Goal: Information Seeking & Learning: Learn about a topic

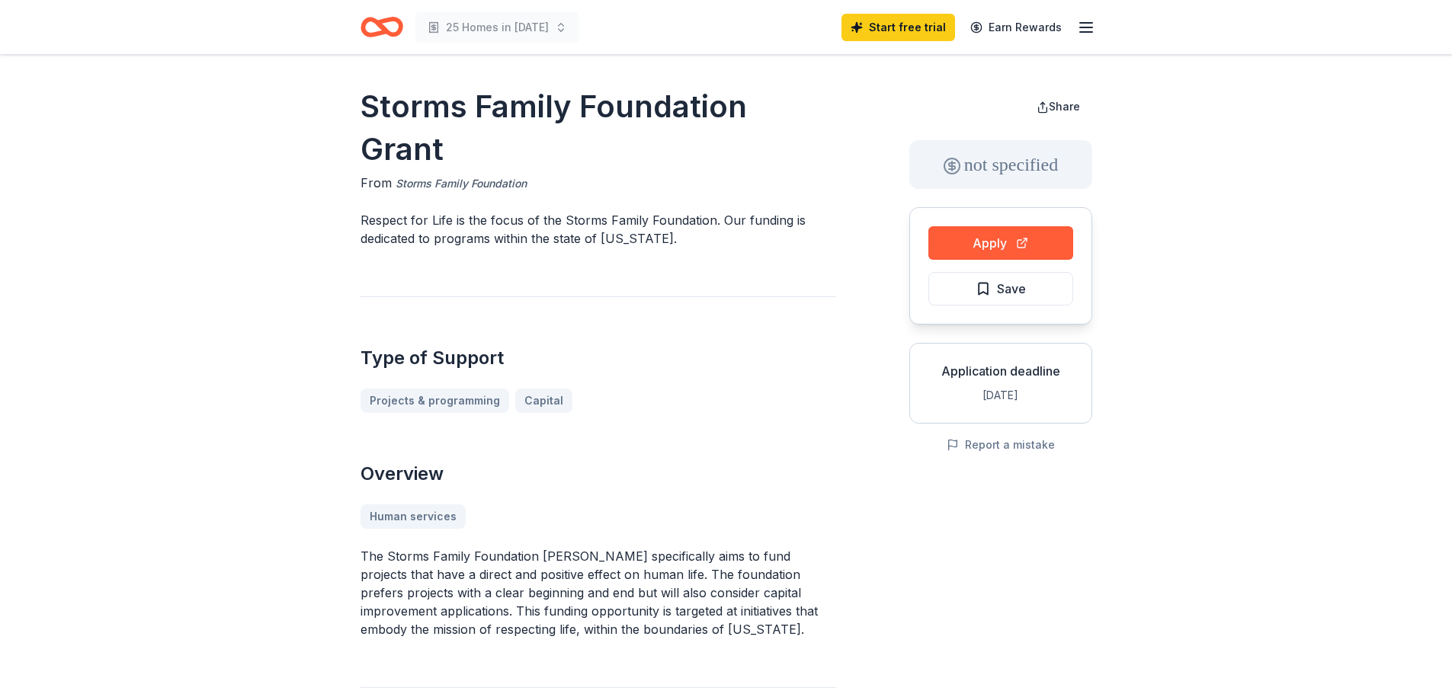
click at [507, 175] on link "Storms Family Foundation" at bounding box center [460, 184] width 131 height 18
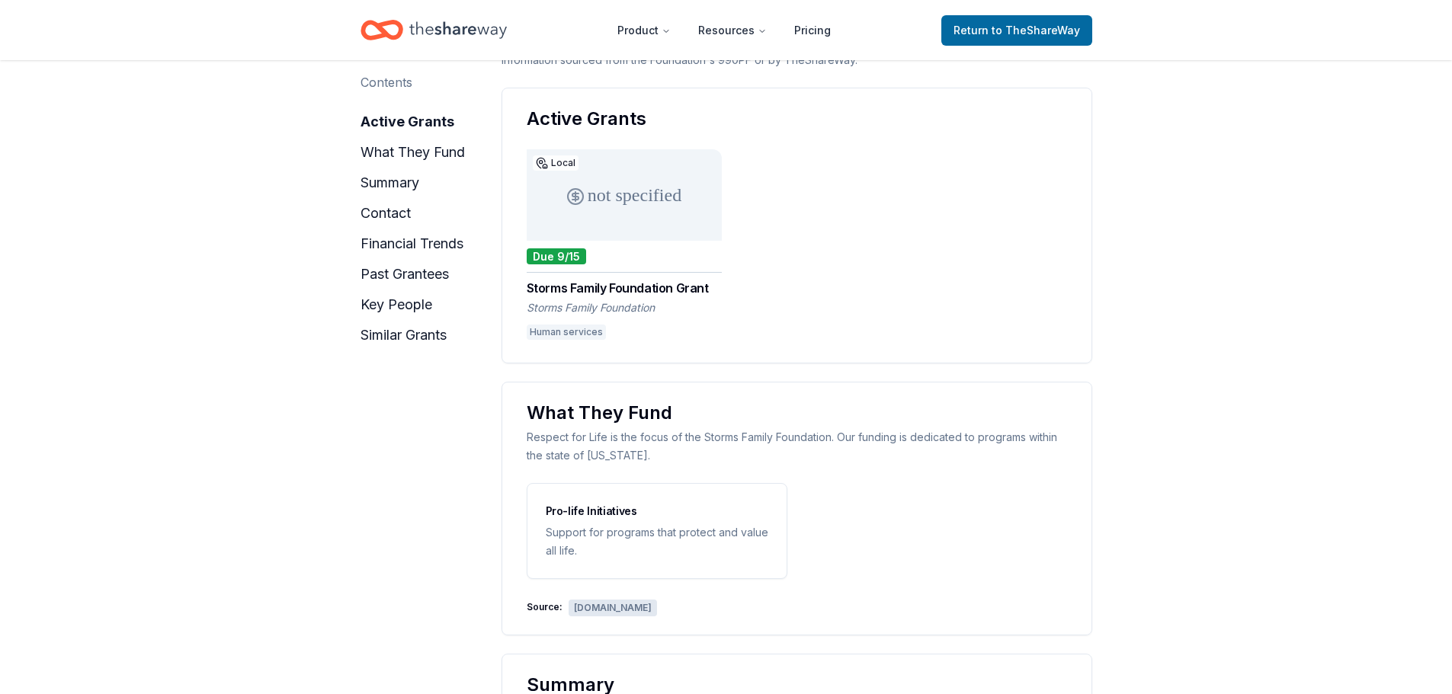
scroll to position [305, 0]
